Goal: Use online tool/utility: Utilize a website feature to perform a specific function

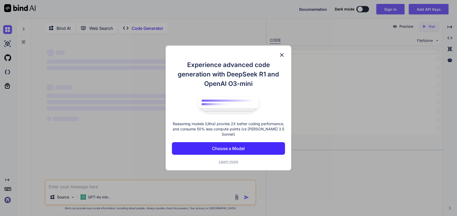
click at [281, 58] on img at bounding box center [282, 55] width 6 height 6
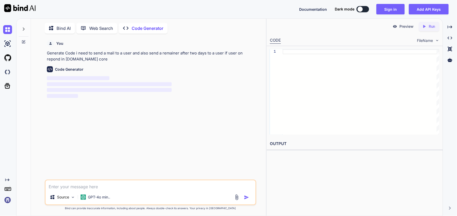
scroll to position [2, 0]
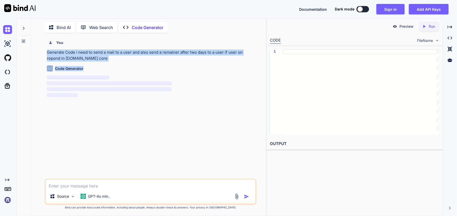
drag, startPoint x: 92, startPoint y: 61, endPoint x: 42, endPoint y: 52, distance: 51.4
click at [41, 52] on div "You Generate Code i need to send a mail to a user and also send a remainer afte…" at bounding box center [150, 126] width 231 height 179
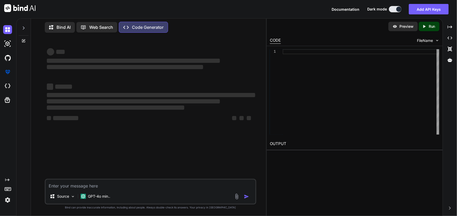
type textarea "x"
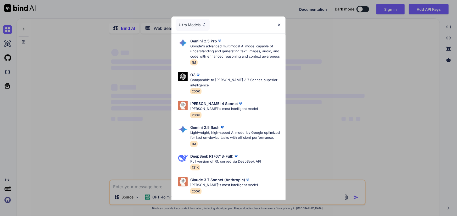
click at [280, 24] on img at bounding box center [279, 25] width 4 height 4
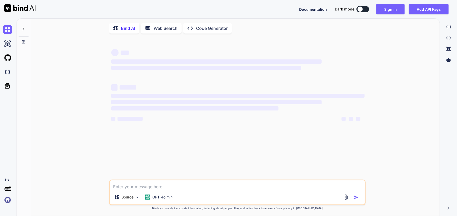
type textarea "x"
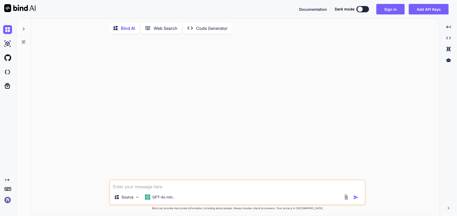
click at [129, 190] on textarea at bounding box center [237, 184] width 255 height 9
paste textarea "Generate Code i need to send a mail to a user and also send a remainer after tw…"
type textarea "Generate Code i need to send a mail to a user and also send a remainer after tw…"
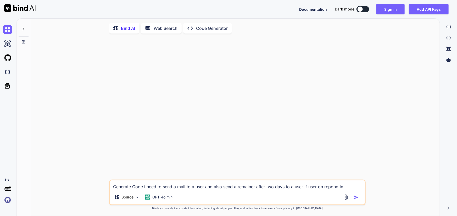
type textarea "x"
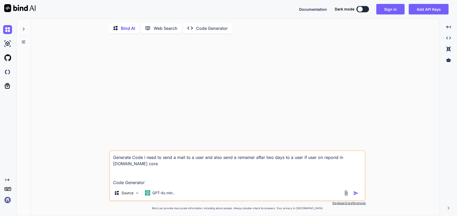
type textarea "Generate Code i need to send a mail to a user and also send a remainer after tw…"
click at [356, 192] on img "button" at bounding box center [355, 193] width 5 height 5
type textarea "x"
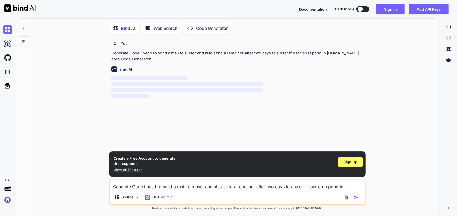
scroll to position [2, 0]
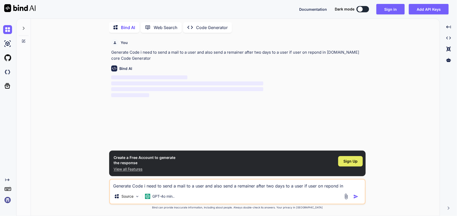
click at [352, 157] on div "Sign Up" at bounding box center [350, 161] width 25 height 10
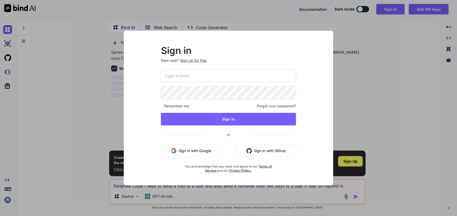
click at [196, 74] on input "email" at bounding box center [228, 75] width 135 height 13
type input "sanjays@chetu.com"
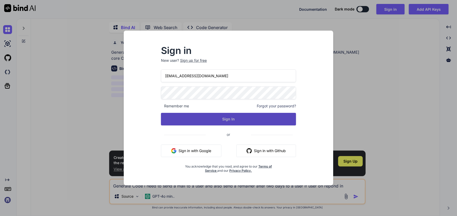
click at [243, 124] on button "Sign In" at bounding box center [228, 119] width 135 height 13
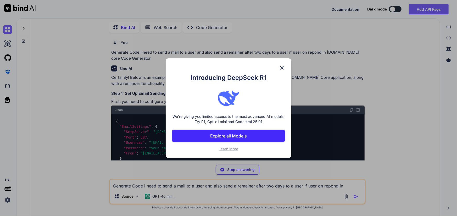
click at [281, 68] on img at bounding box center [282, 68] width 6 height 6
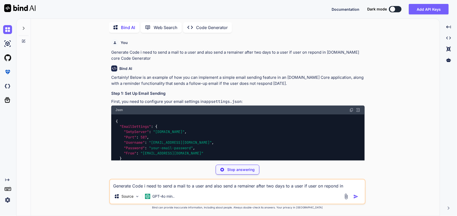
type textarea "x"
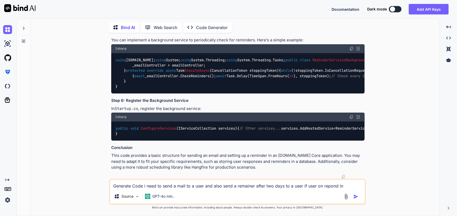
scroll to position [843, 0]
drag, startPoint x: 145, startPoint y: 139, endPoint x: 130, endPoint y: 167, distance: 31.5
drag, startPoint x: 130, startPoint y: 167, endPoint x: 264, endPoint y: 132, distance: 137.9
click at [264, 132] on div "public void ConfigureServices ( IServiceCollection services ) { // Other servic…" at bounding box center [237, 130] width 253 height 19
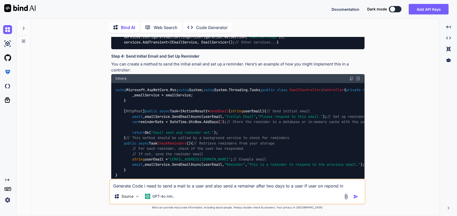
scroll to position [319, 0]
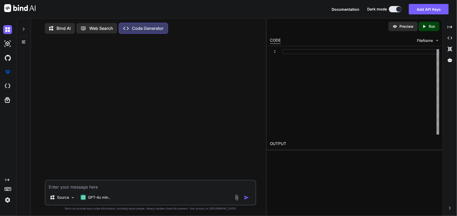
scroll to position [2, 0]
